Goal: Information Seeking & Learning: Learn about a topic

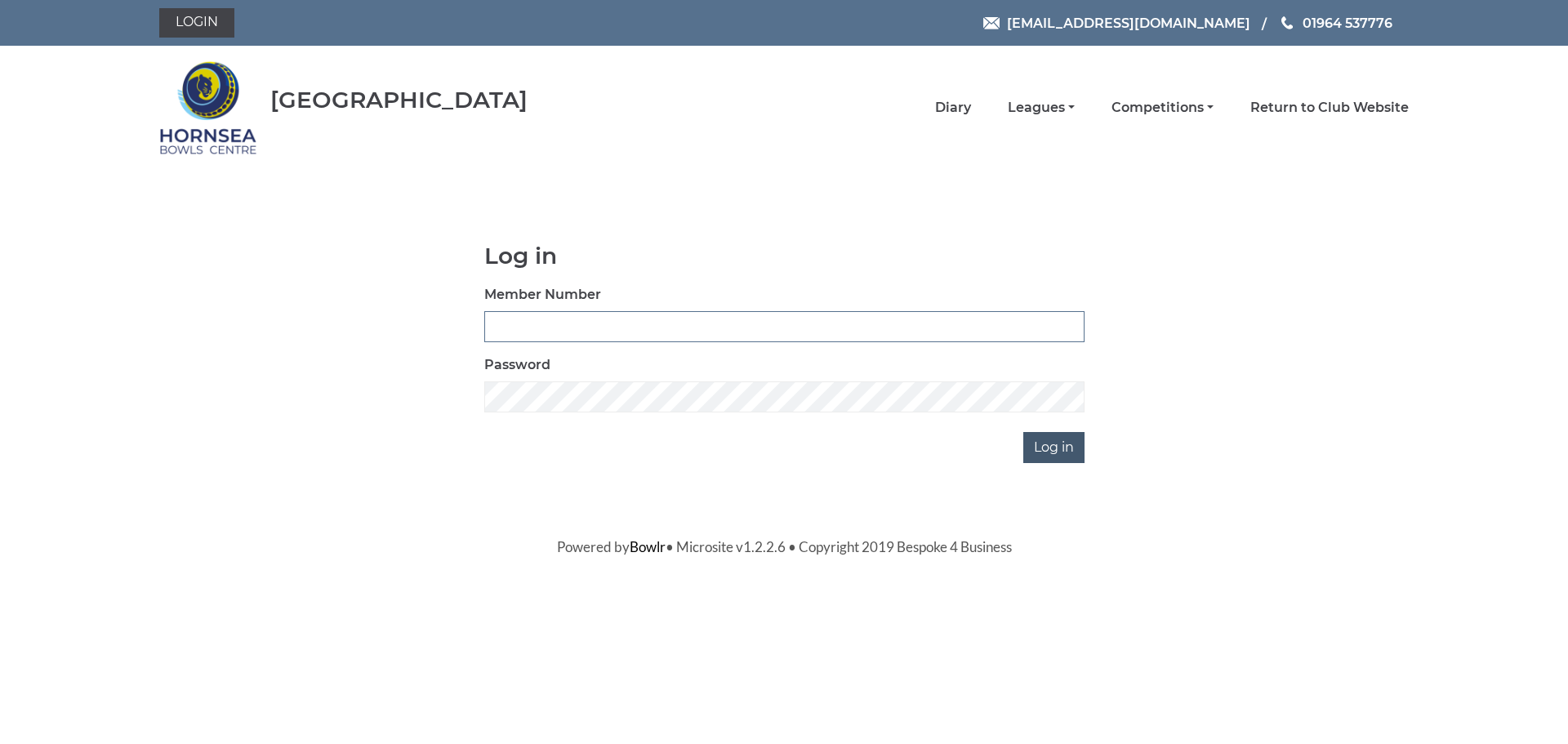
type input "1000"
click at [1043, 448] on input "Log in" at bounding box center [1054, 447] width 61 height 31
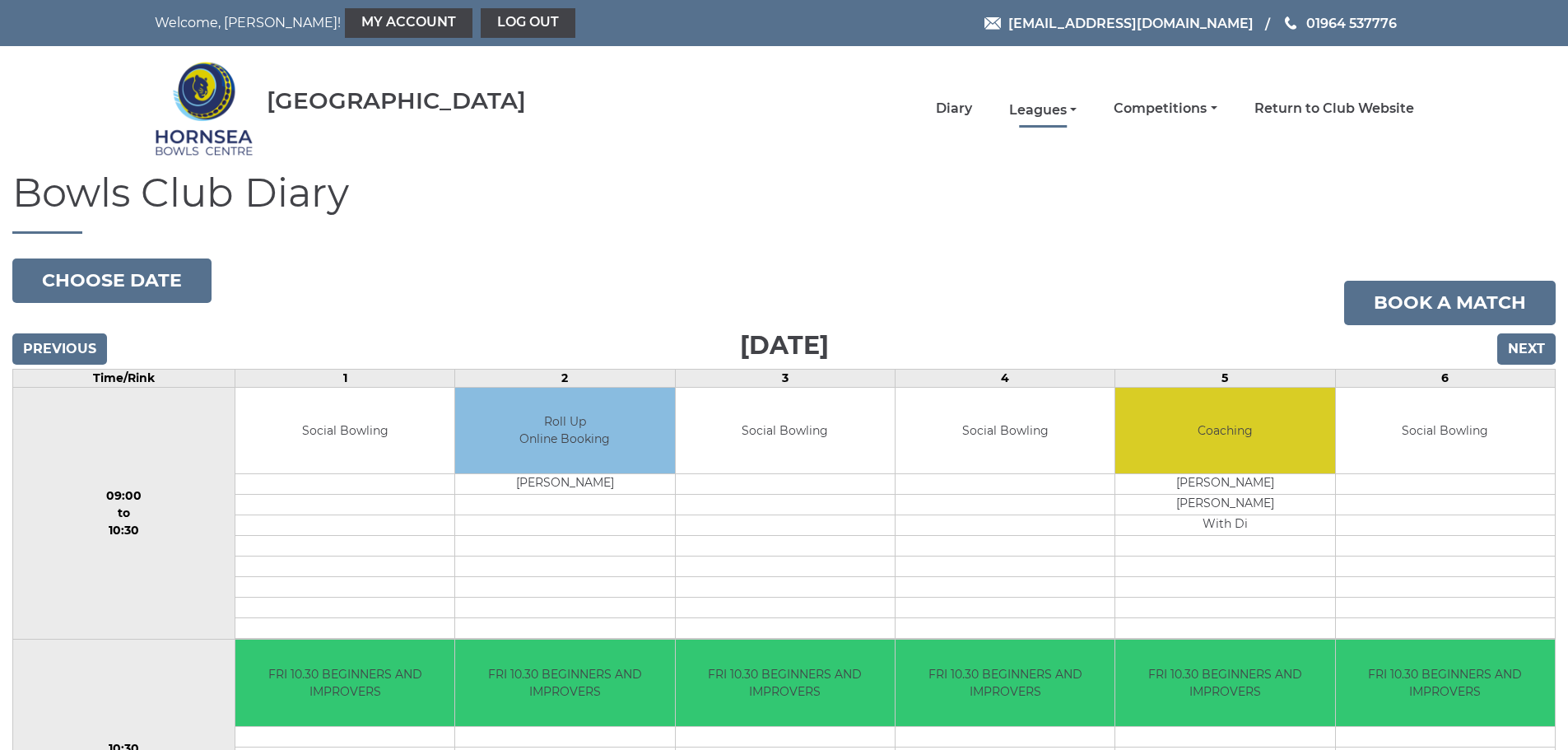
click at [1056, 111] on link "Leagues" at bounding box center [1042, 111] width 68 height 18
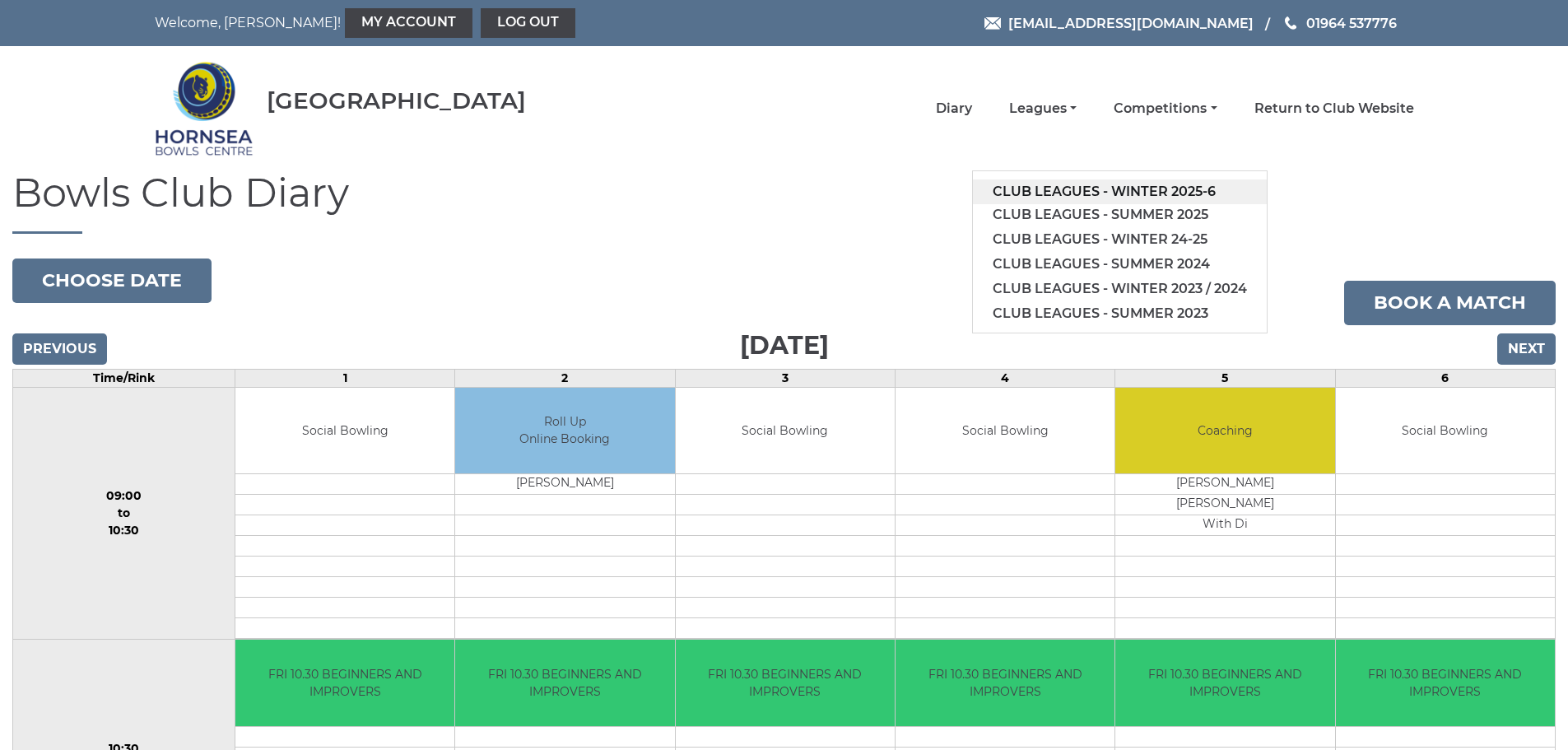
click at [1116, 193] on link "Club leagues - Winter 2025-6" at bounding box center [1119, 191] width 294 height 25
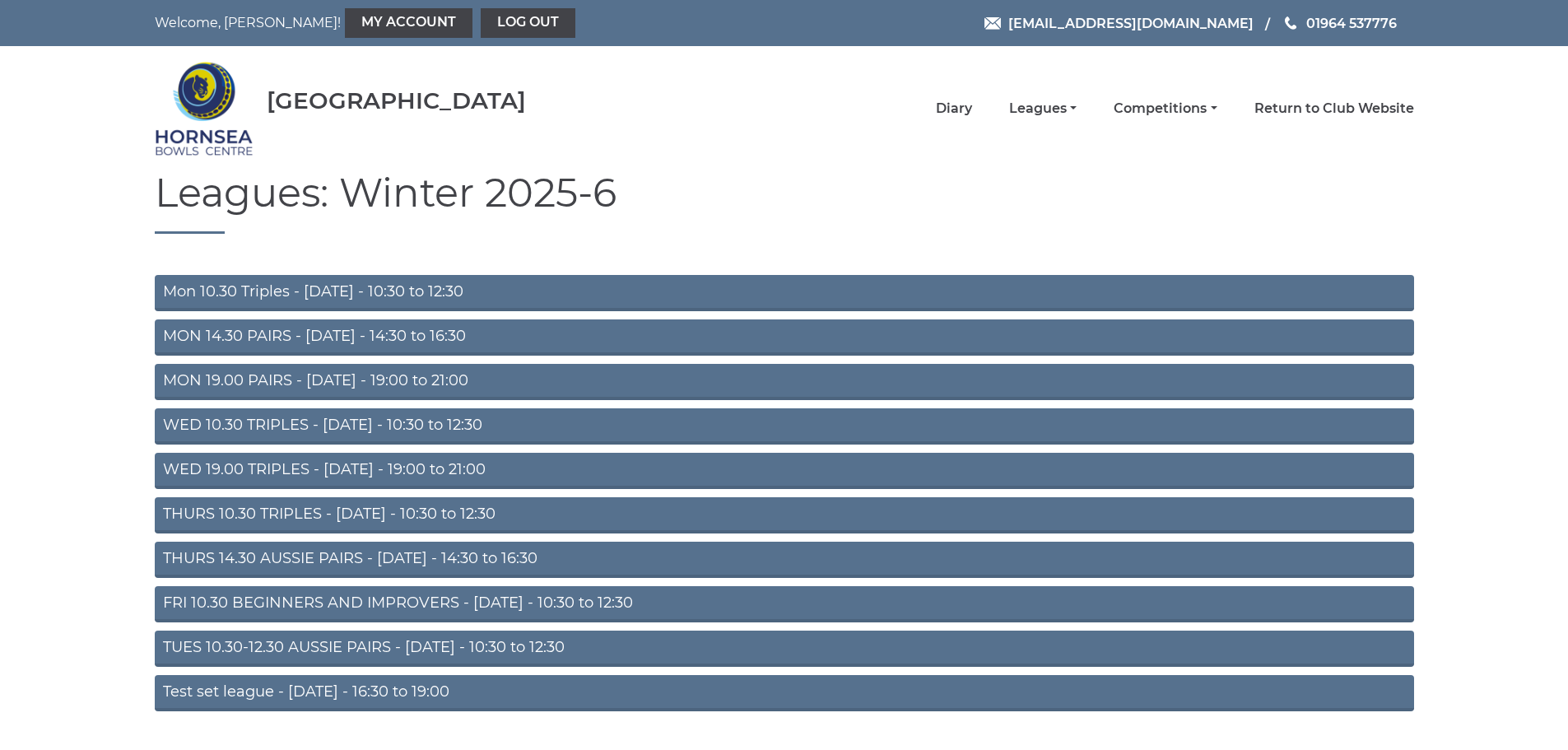
scroll to position [44, 0]
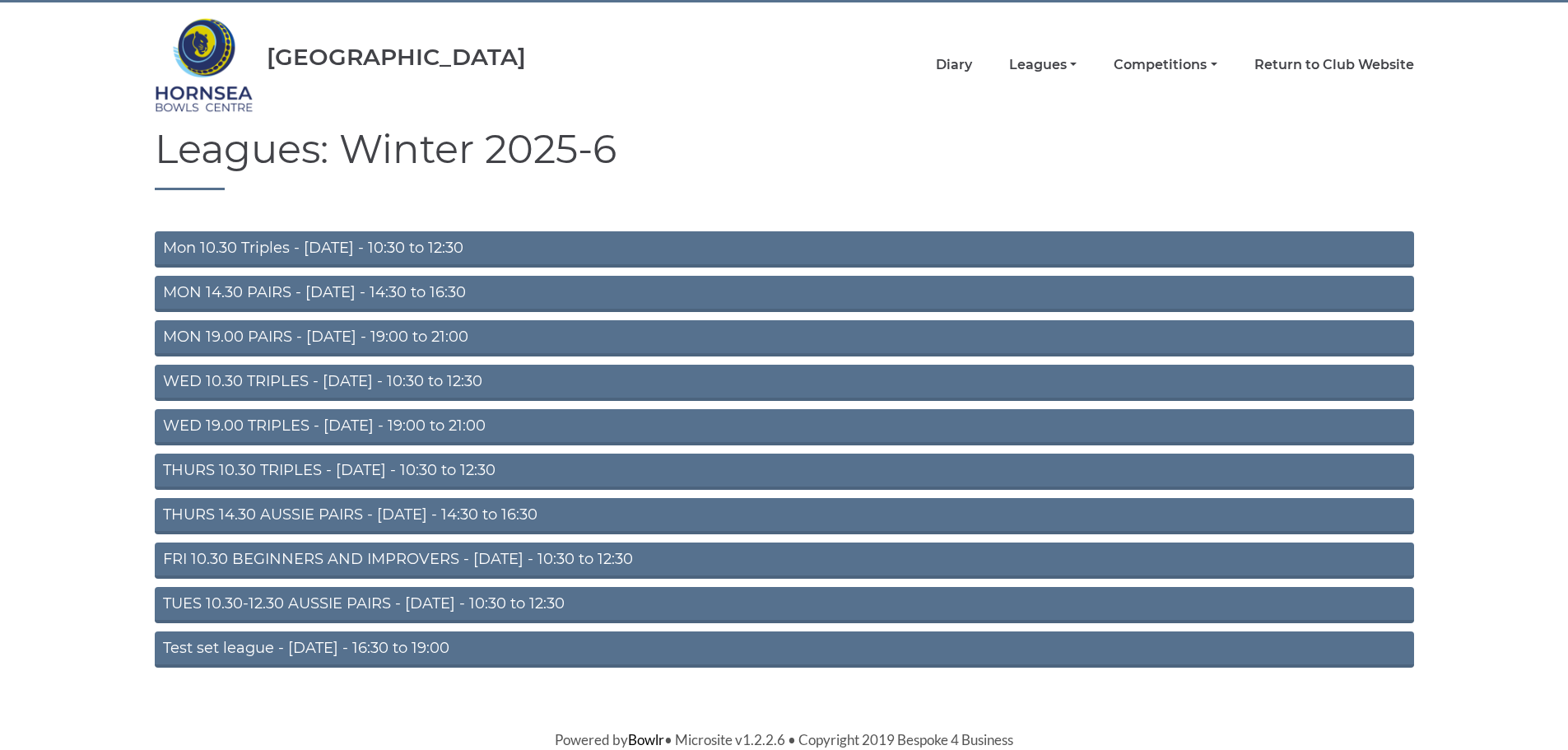
click at [444, 558] on link "FRI 10.30 BEGINNERS AND IMPROVERS - Friday - 10:30 to 12:30" at bounding box center [784, 561] width 1259 height 36
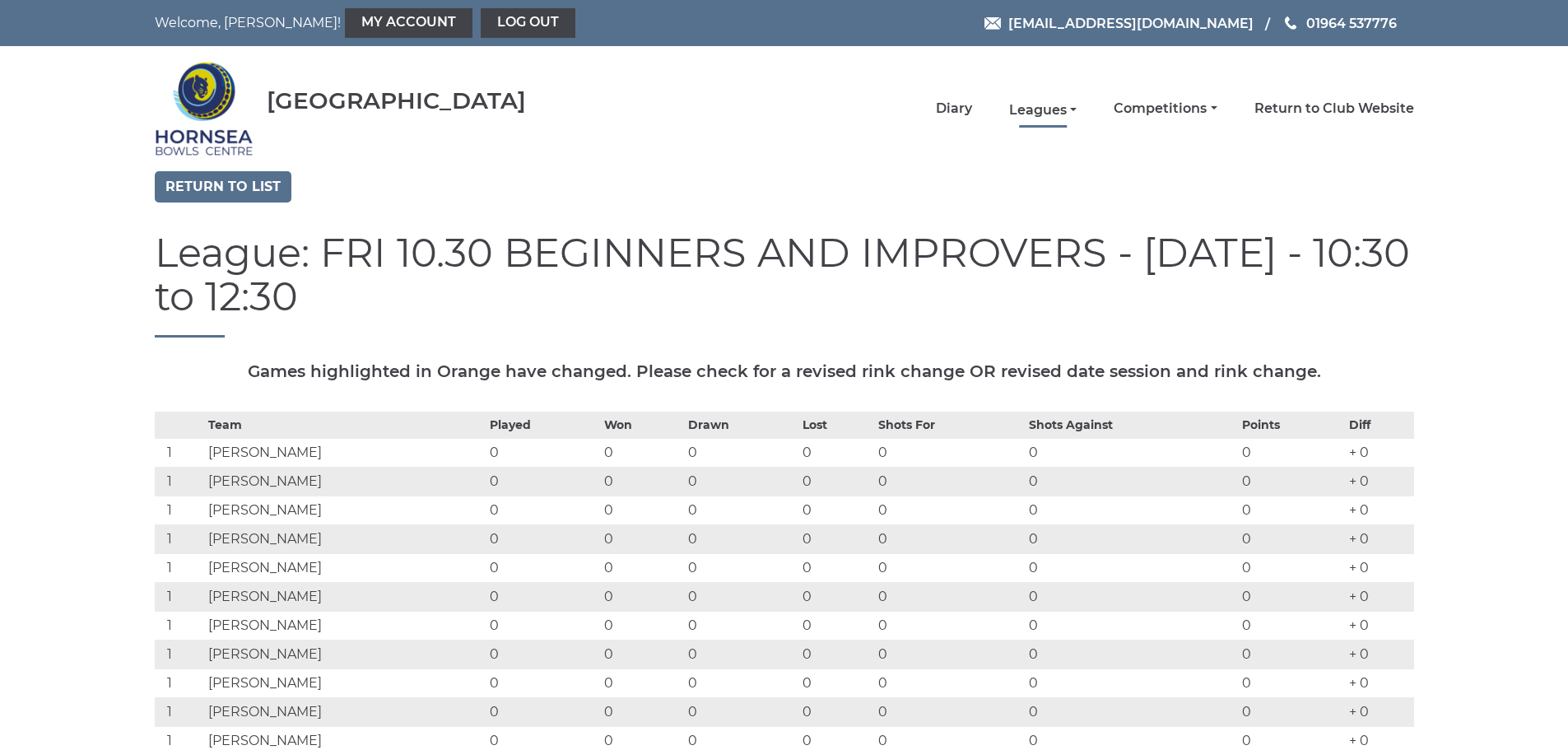
click at [1065, 107] on link "Leagues" at bounding box center [1042, 111] width 68 height 18
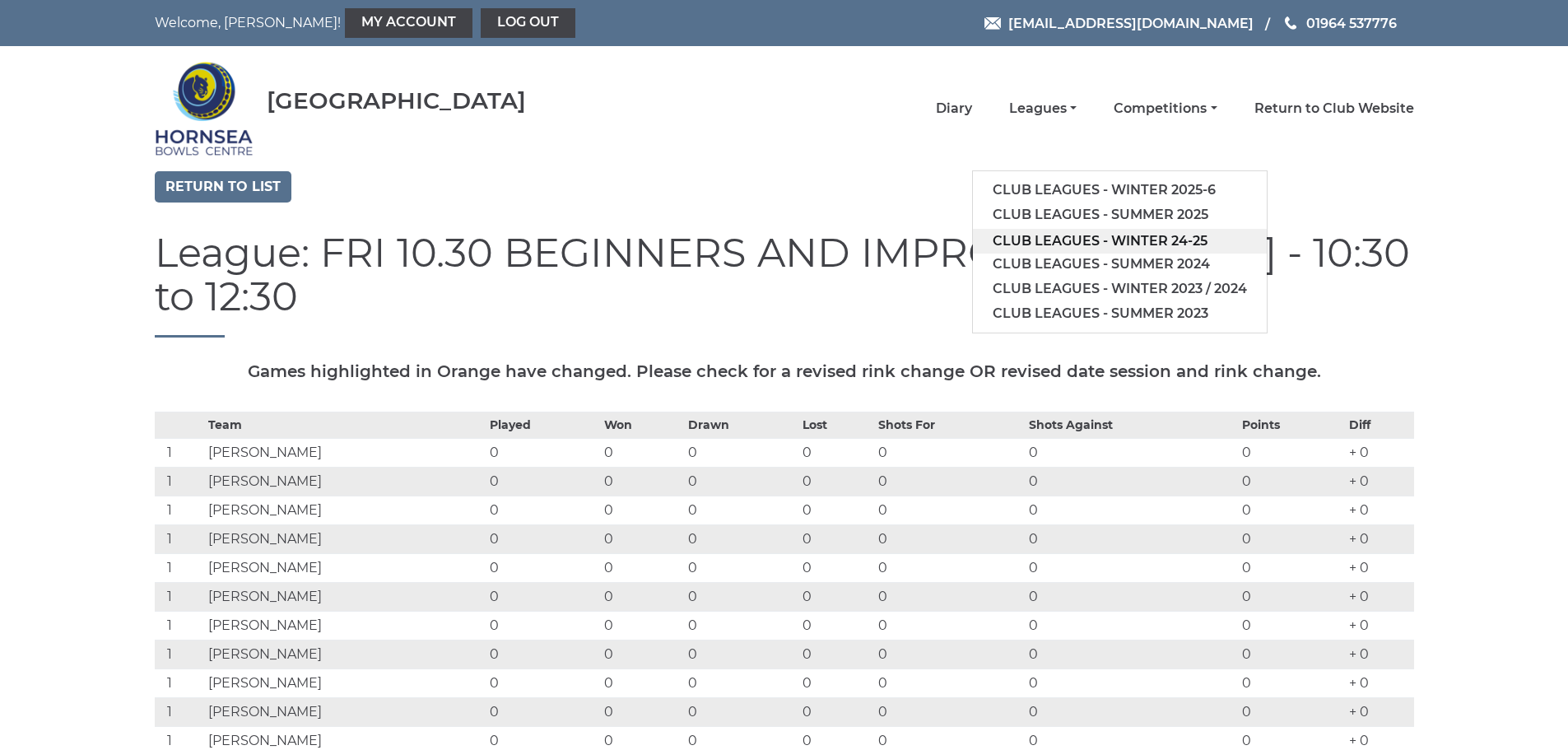
click at [1134, 238] on link "Club leagues - Winter 24-25" at bounding box center [1119, 241] width 294 height 25
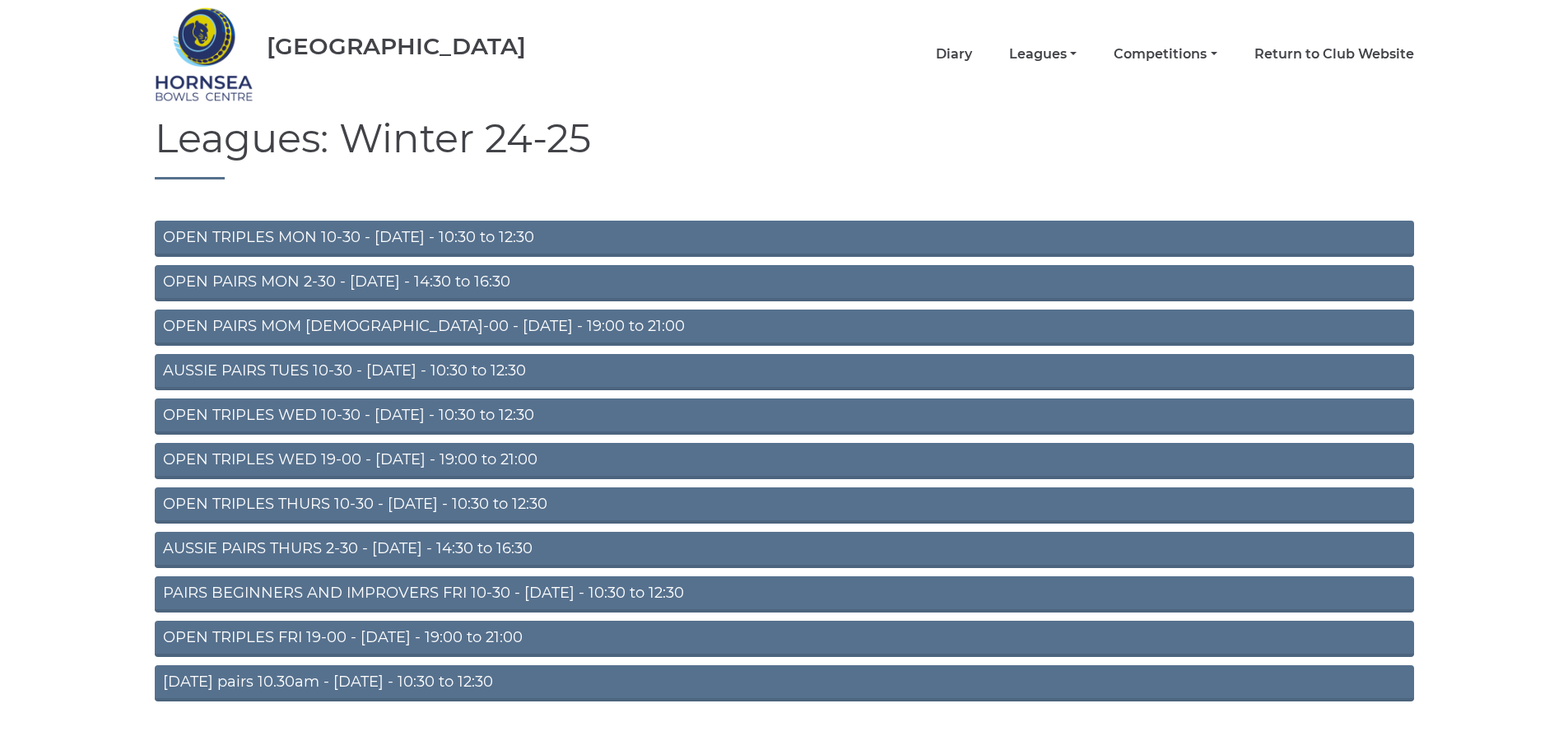
scroll to position [88, 0]
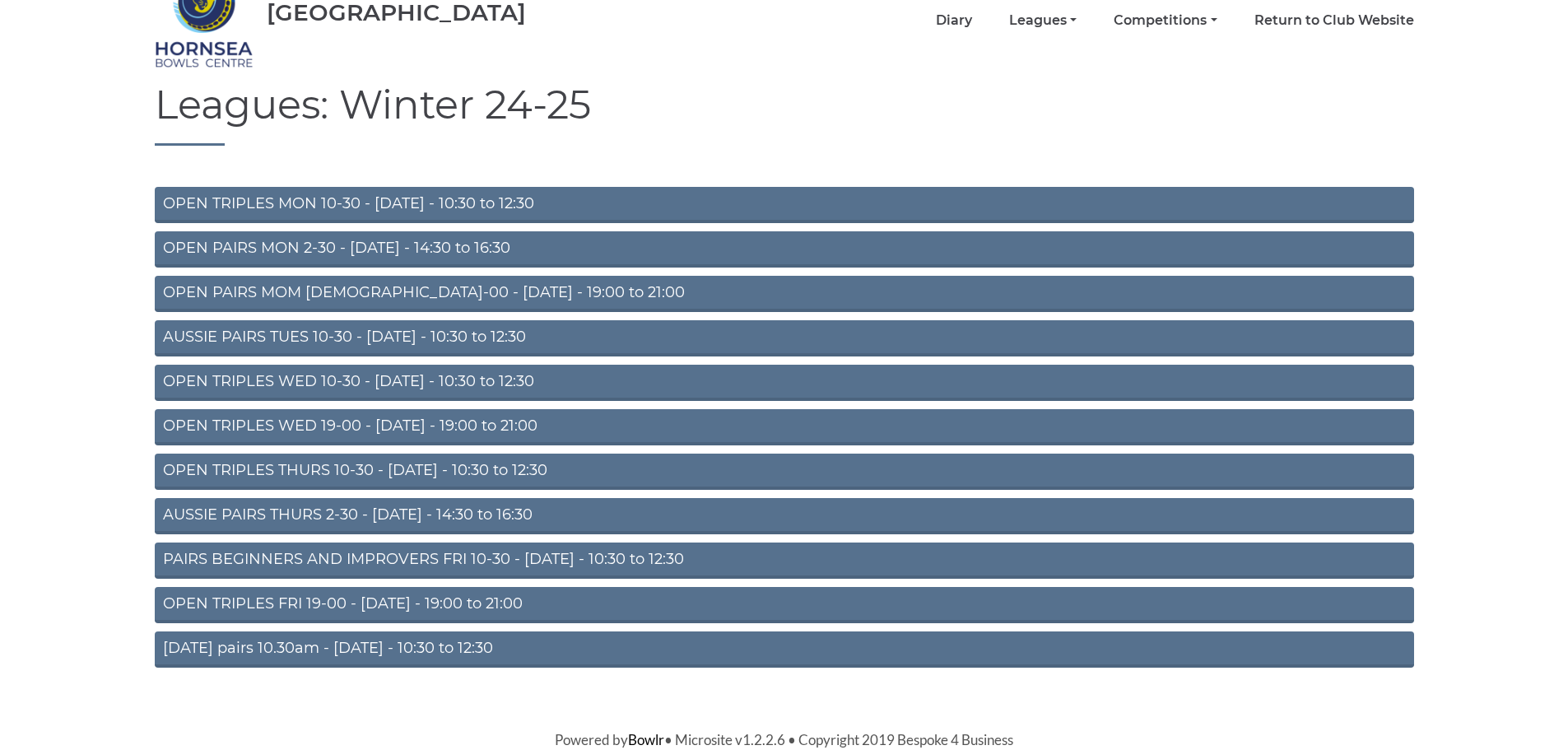
click at [388, 638] on link "Friday pairs 10.30am - Friday - 10:30 to 12:30" at bounding box center [784, 649] width 1259 height 36
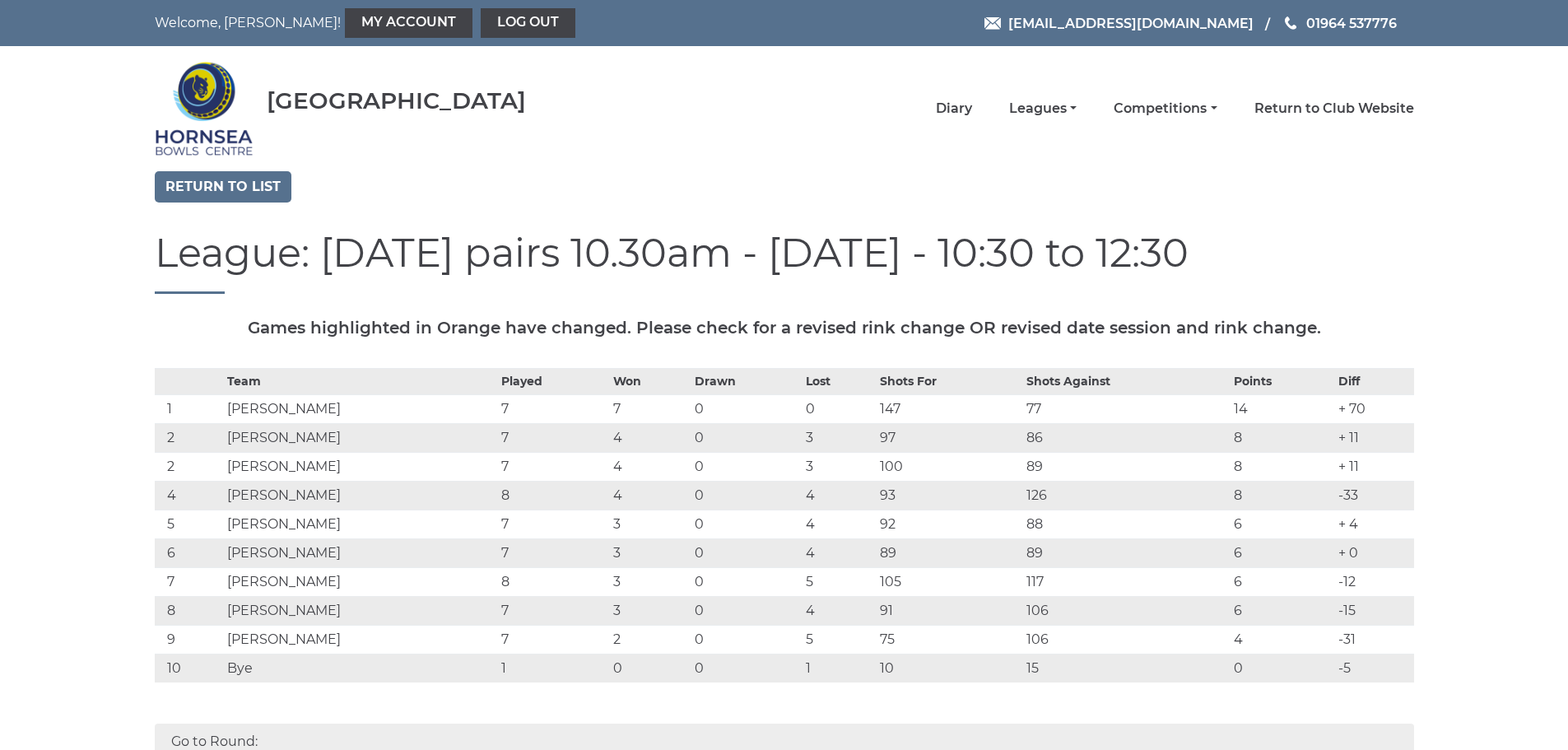
scroll to position [83, 0]
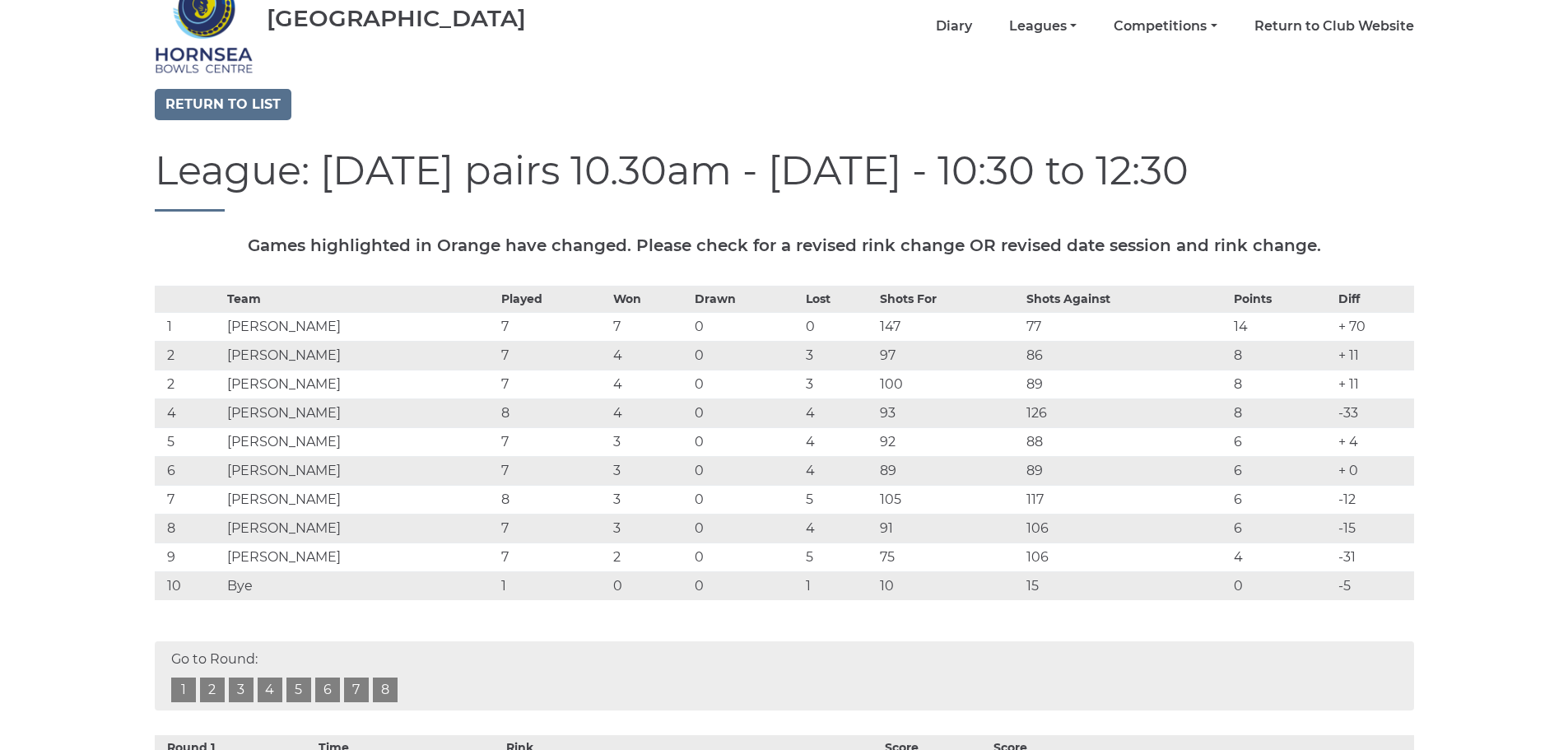
click at [1360, 501] on td "-12" at bounding box center [1374, 499] width 80 height 29
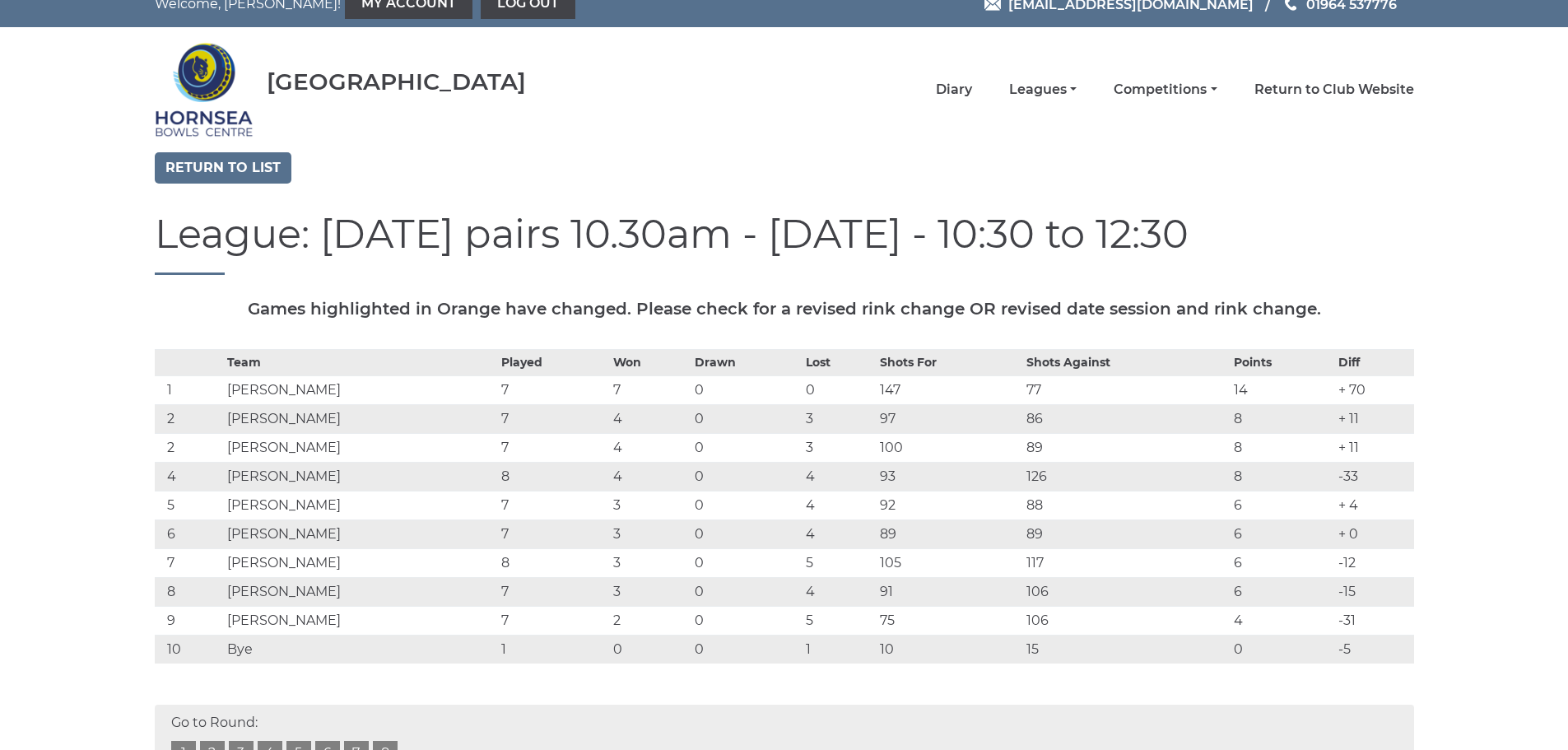
scroll to position [0, 0]
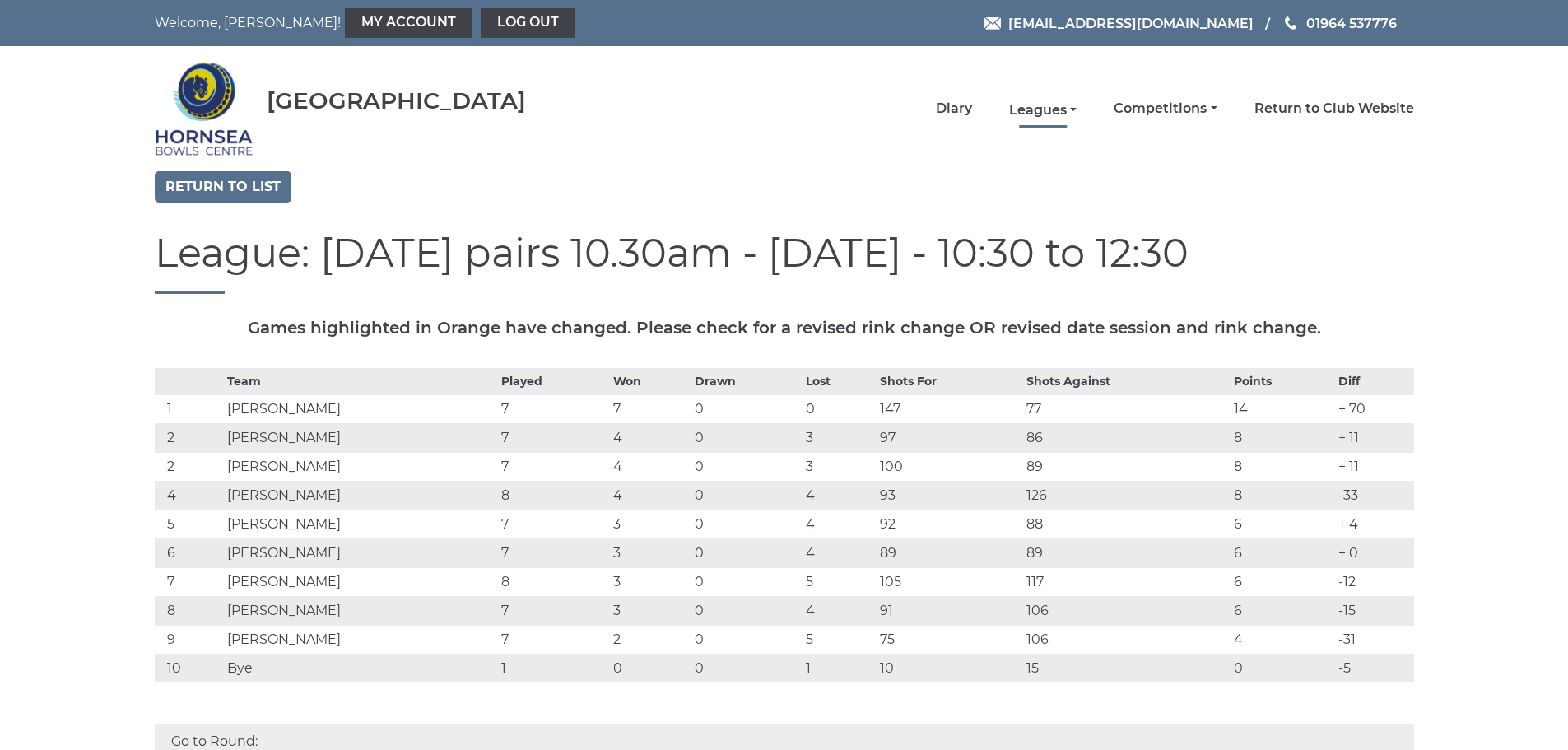
click at [1062, 114] on link "Leagues" at bounding box center [1042, 111] width 68 height 18
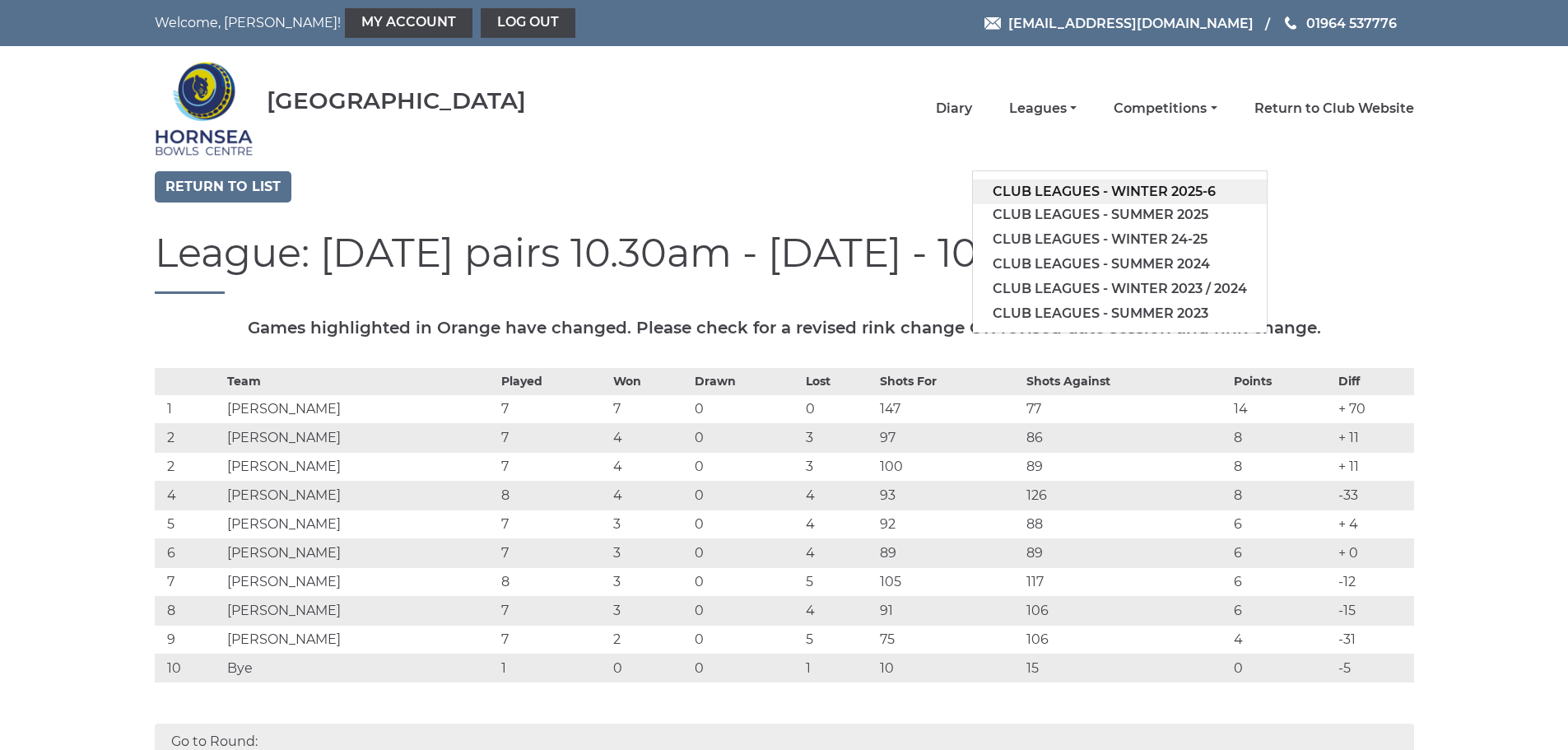
click at [1180, 189] on link "Club leagues - Winter 2025-6" at bounding box center [1119, 191] width 294 height 25
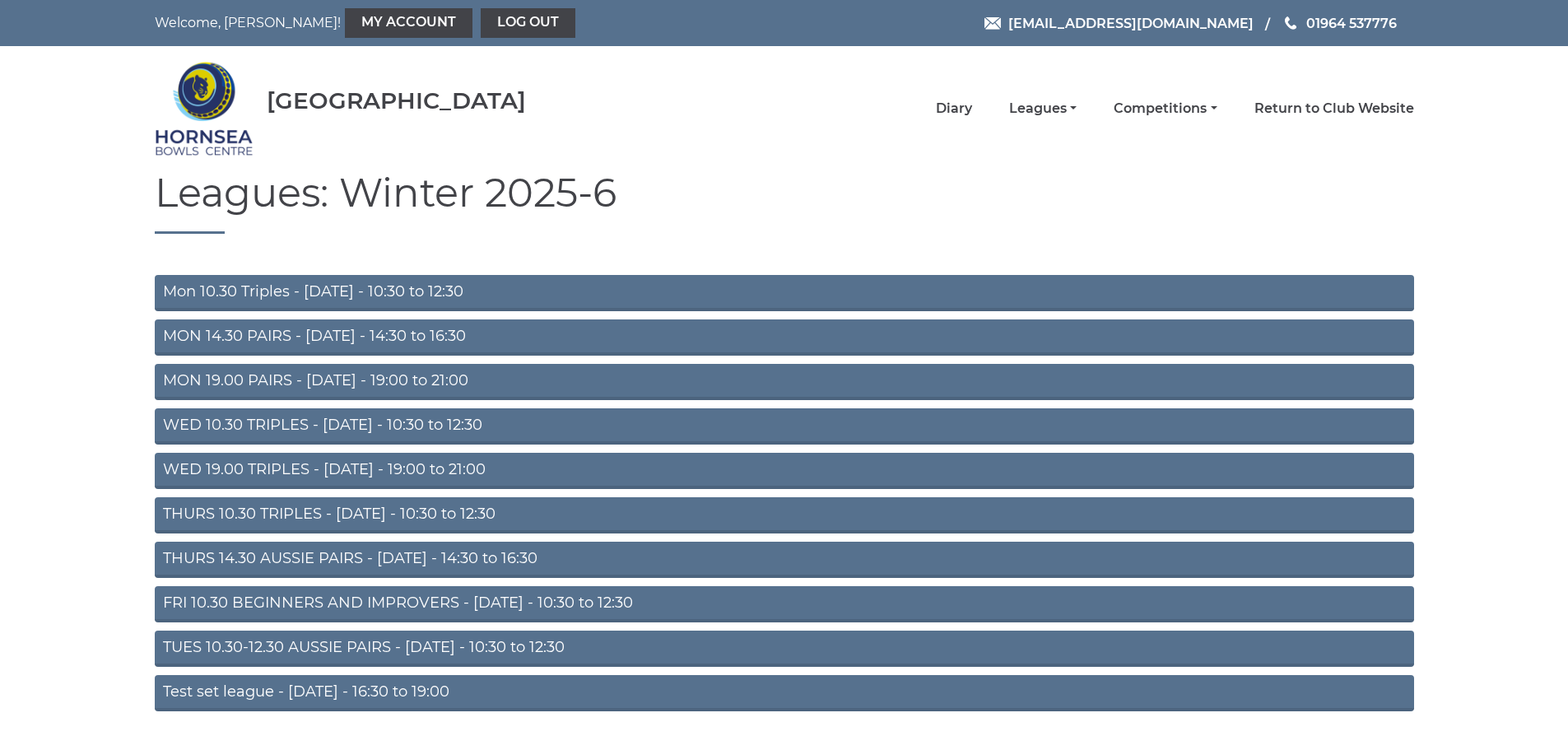
click at [396, 505] on link "THURS 10.30 TRIPLES - [DATE] - 10:30 to 12:30" at bounding box center [784, 515] width 1259 height 36
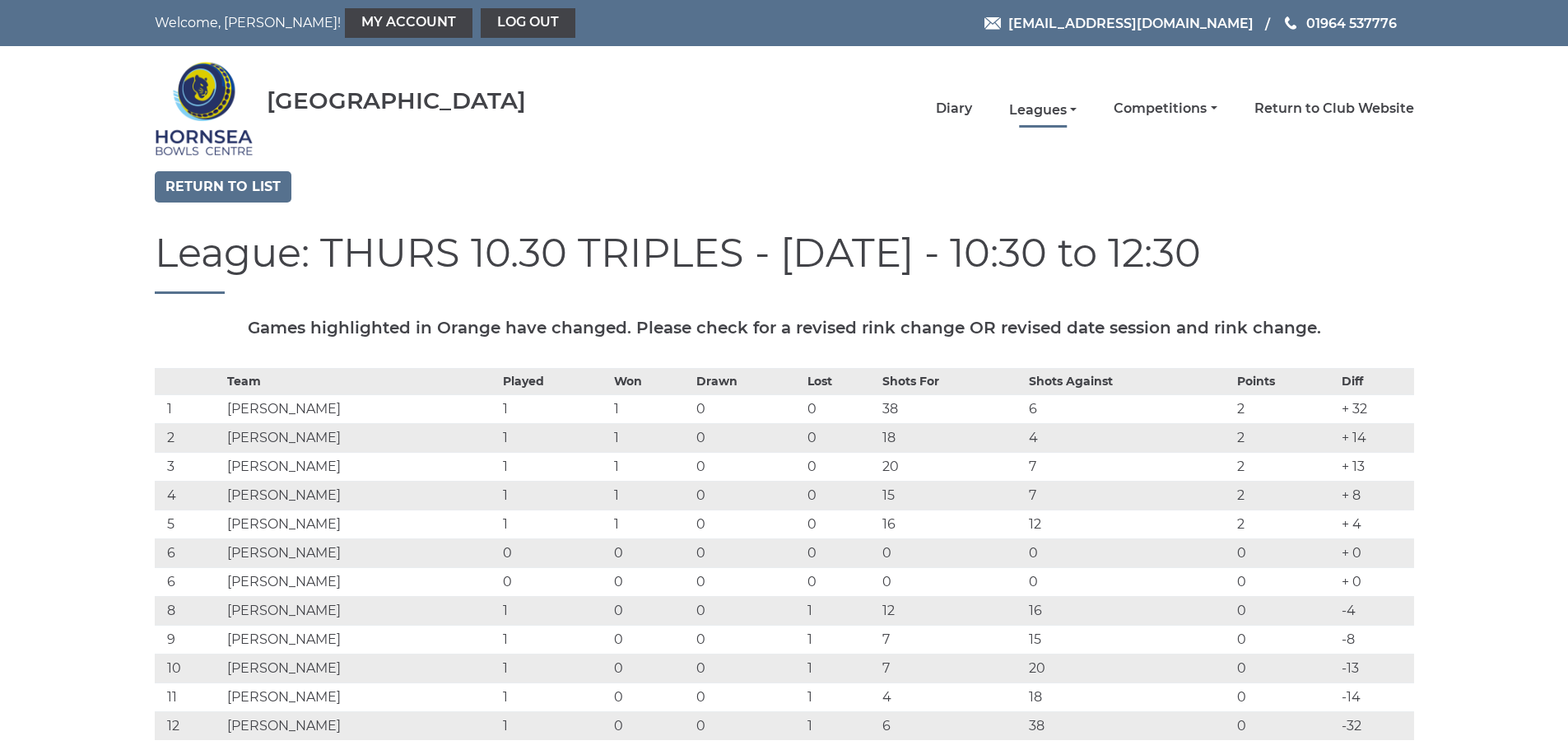
click at [1069, 112] on link "Leagues" at bounding box center [1042, 111] width 68 height 18
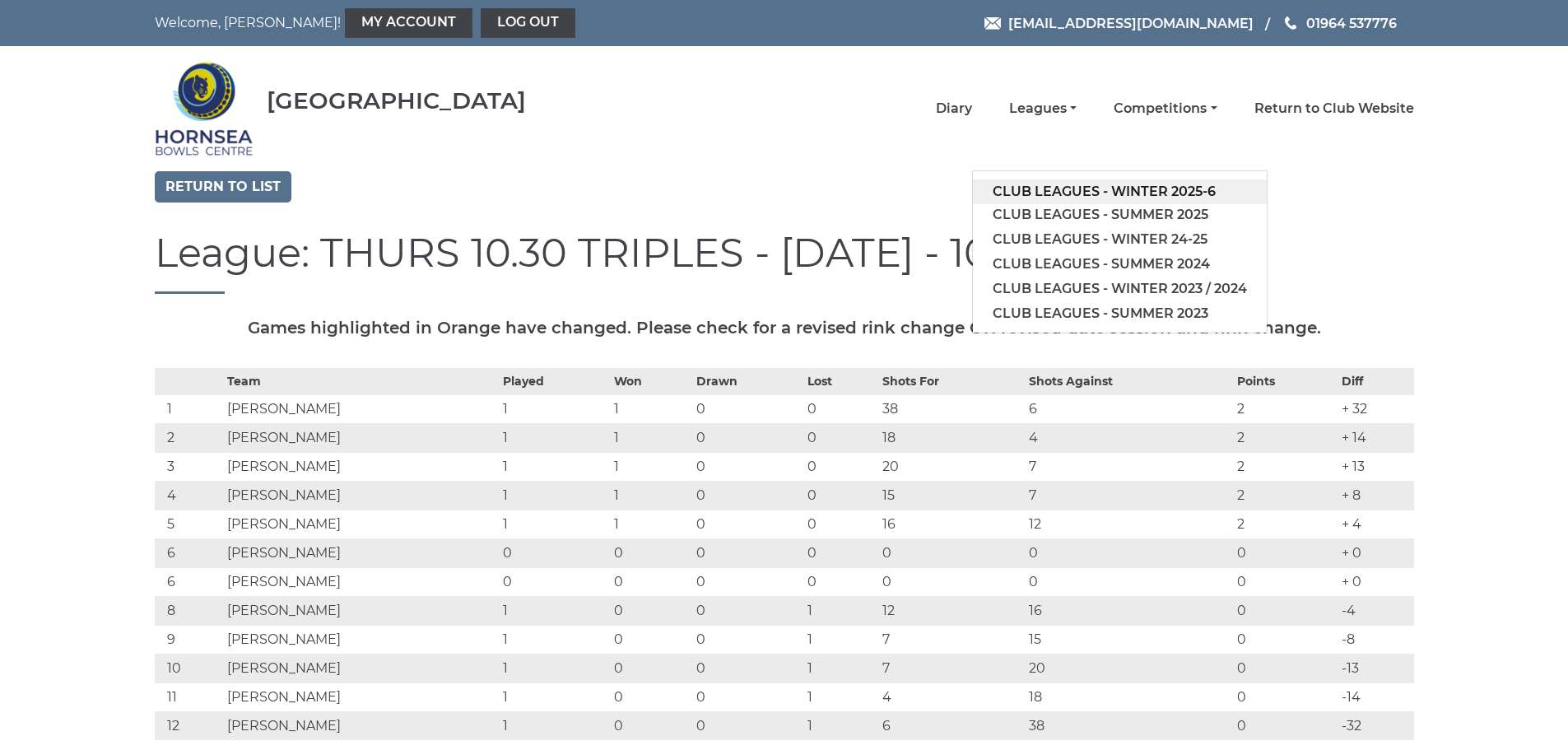
click at [1168, 194] on link "Club leagues - Winter 2025-6" at bounding box center [1119, 191] width 294 height 25
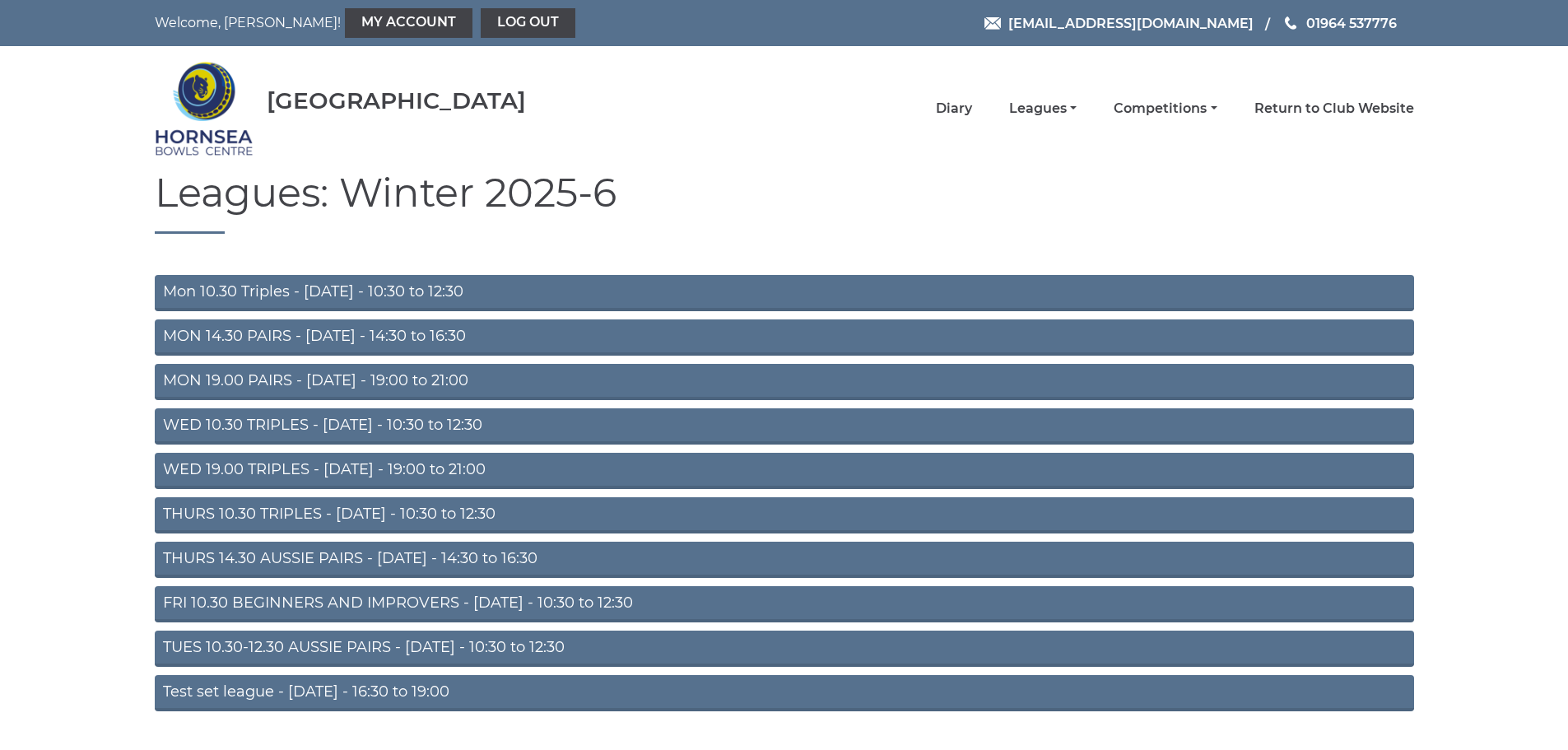
click at [444, 330] on link "MON 14.30 PAIRS - [DATE] - 14:30 to 16:30" at bounding box center [784, 338] width 1259 height 36
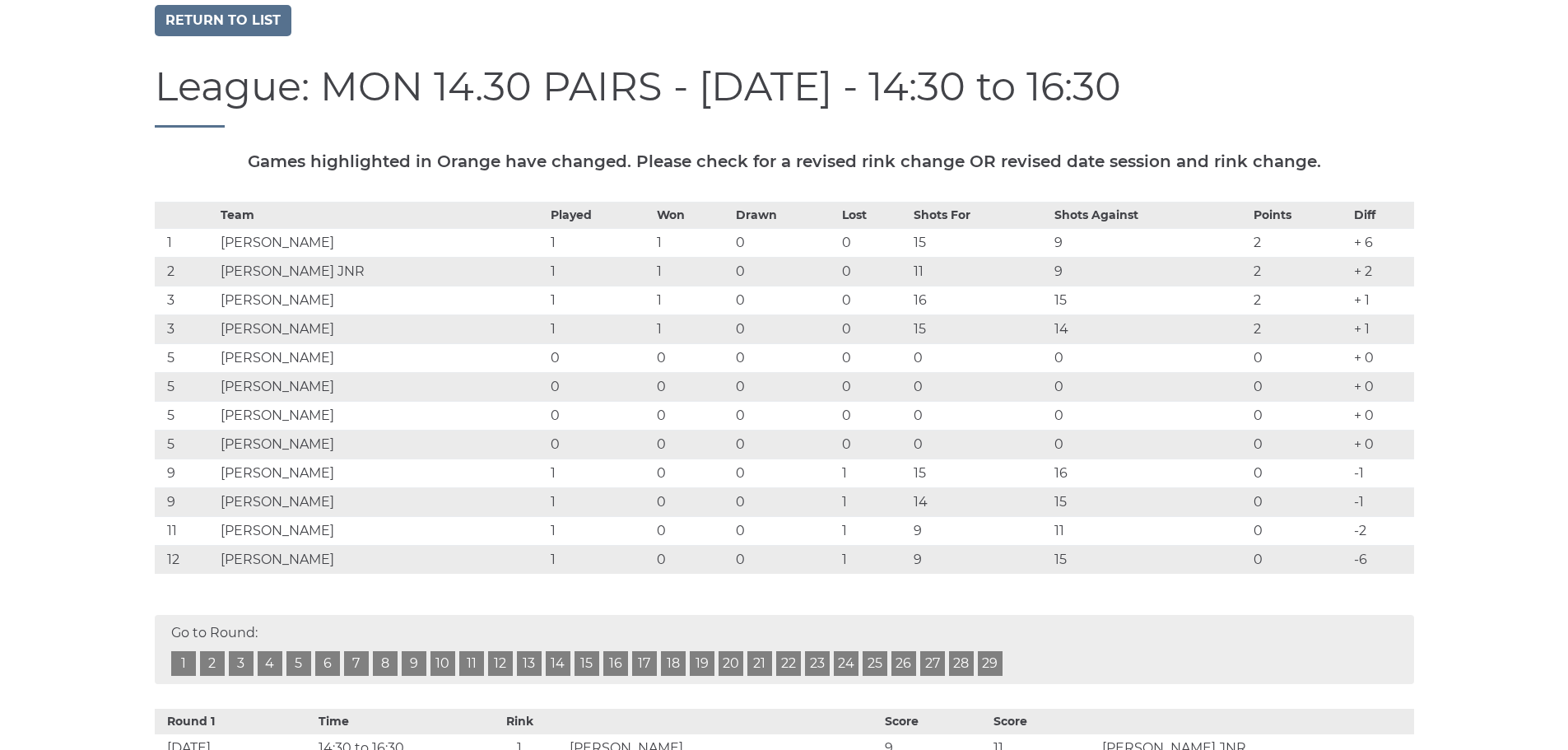
scroll to position [164, 0]
